Goal: Find specific page/section: Find specific page/section

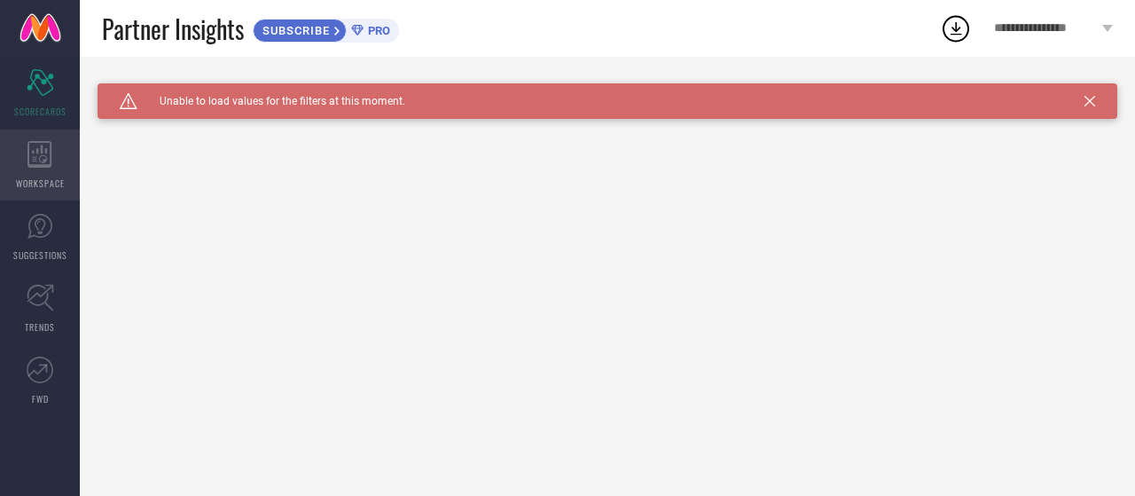
click at [25, 153] on div "WORKSPACE" at bounding box center [40, 165] width 80 height 71
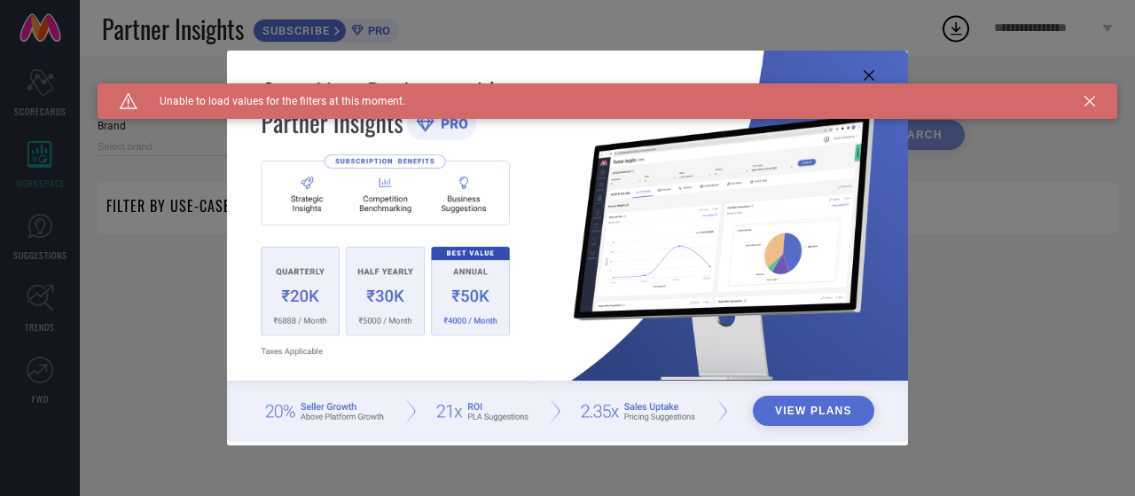
type input "1 STOP FASHION"
type input "All"
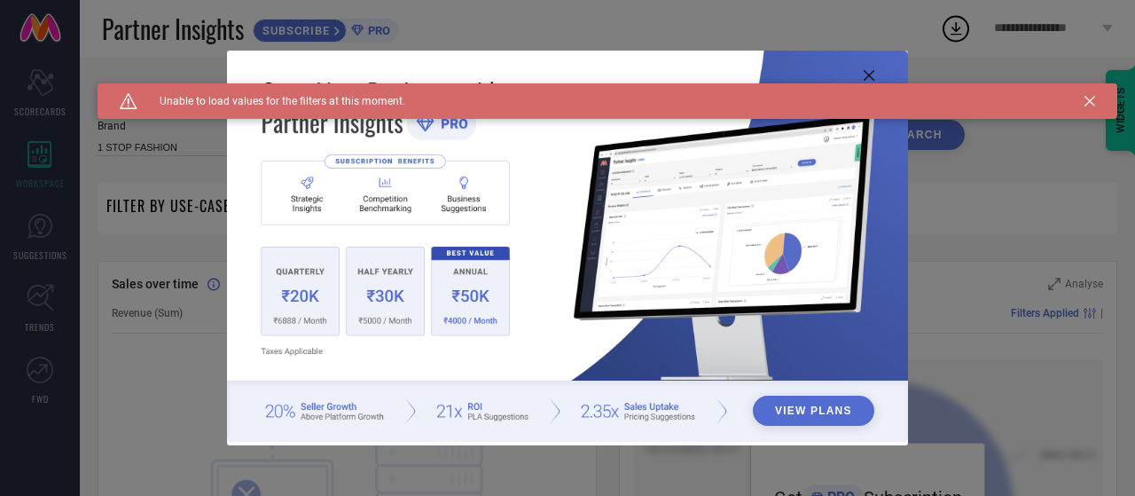
click at [1094, 95] on div "Caution Created with Sketch. Unable to load values for the filters at this mome…" at bounding box center [608, 100] width 1020 height 35
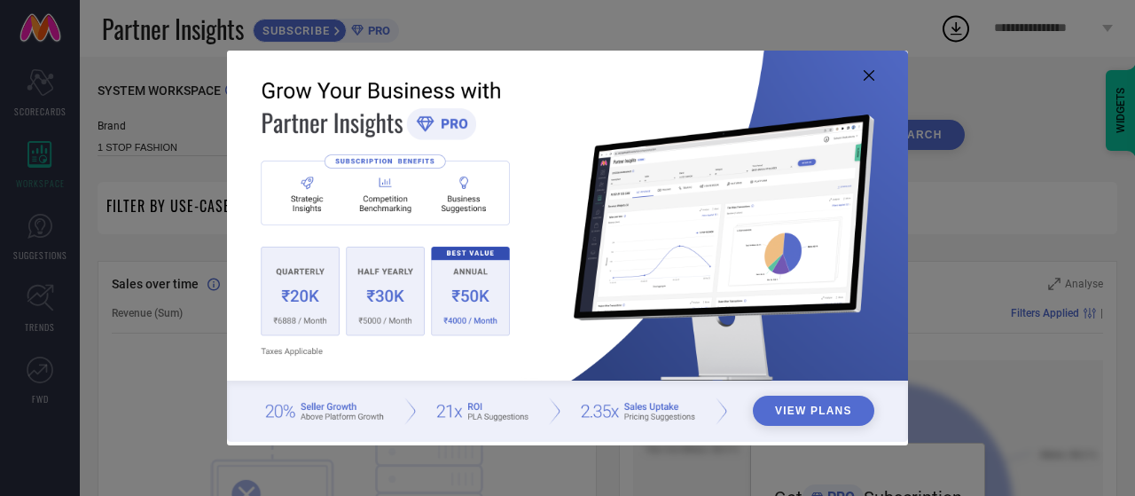
click at [867, 71] on icon at bounding box center [869, 75] width 11 height 11
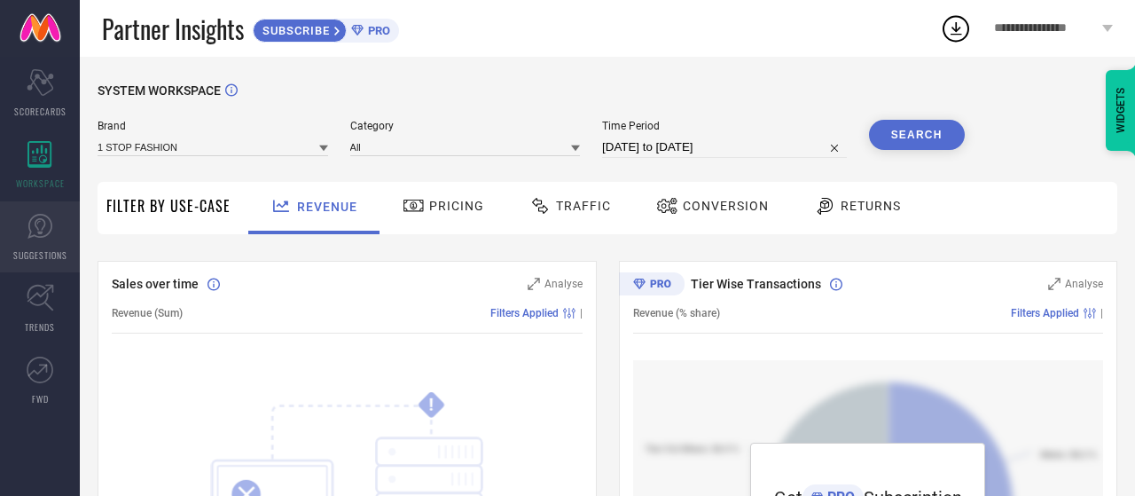
click at [29, 240] on link "SUGGESTIONS" at bounding box center [40, 236] width 80 height 71
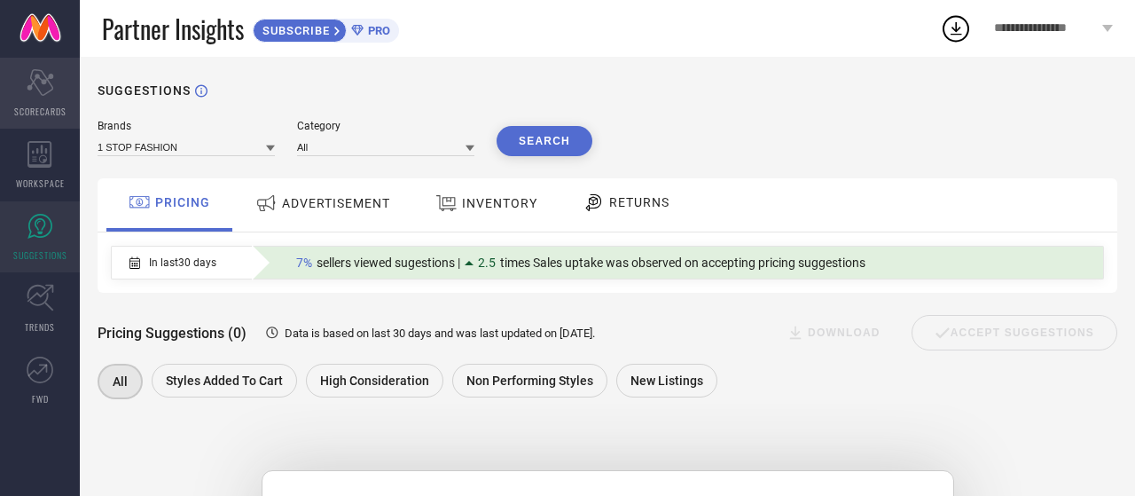
click at [20, 95] on div "Scorecard SCORECARDS" at bounding box center [40, 93] width 80 height 71
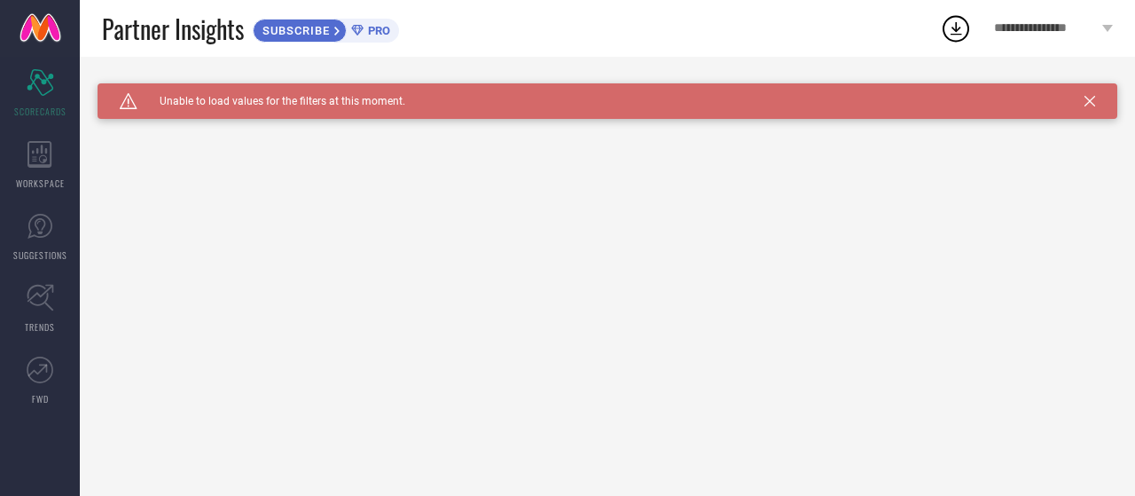
click at [1095, 98] on icon at bounding box center [1090, 101] width 11 height 11
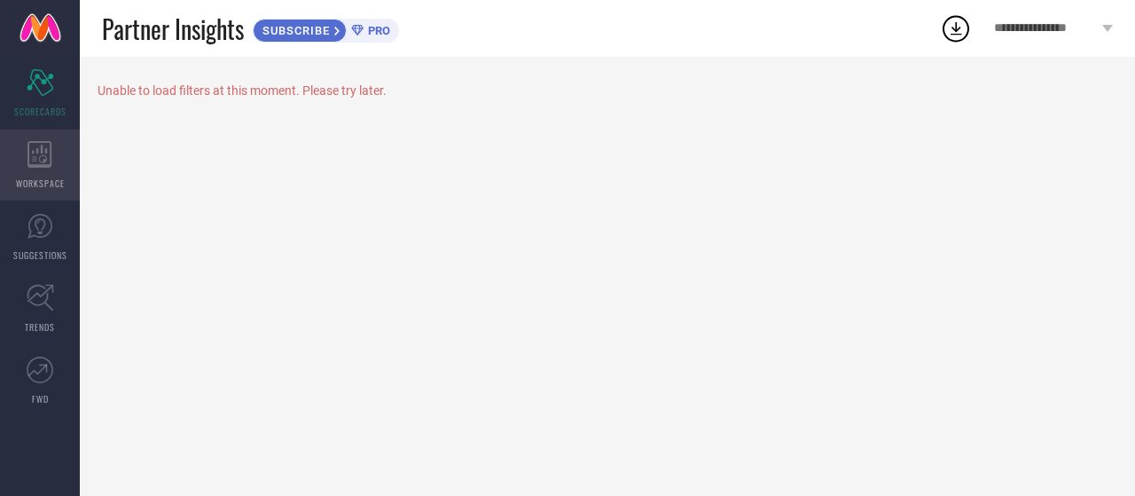
click at [33, 148] on icon at bounding box center [39, 154] width 25 height 27
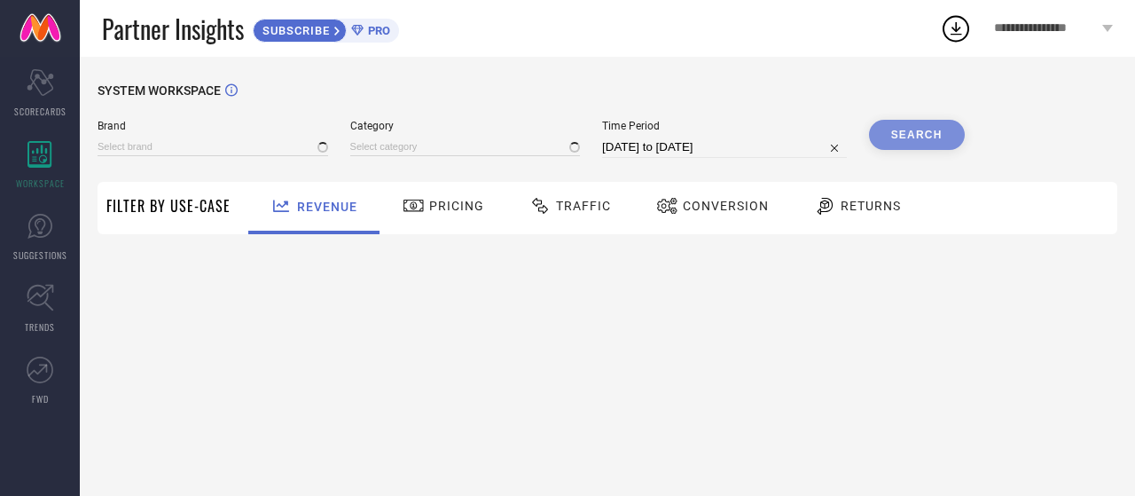
type input "1 STOP FASHION"
type input "All"
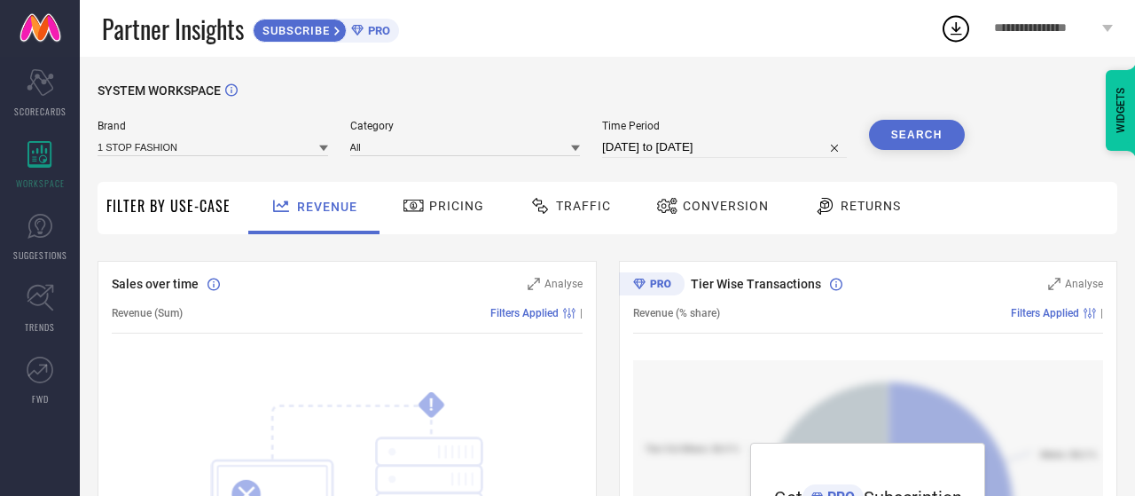
click at [186, 204] on span "Filter By Use-Case" at bounding box center [168, 205] width 124 height 21
click at [537, 219] on div "Traffic" at bounding box center [570, 206] width 90 height 30
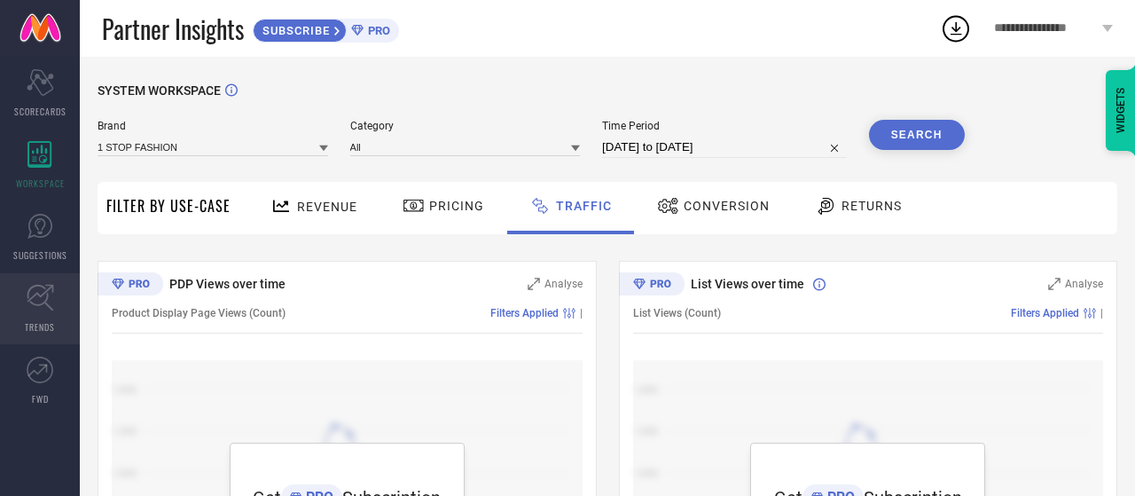
click at [37, 329] on span "TRENDS" at bounding box center [40, 326] width 30 height 13
